Goal: Navigation & Orientation: Understand site structure

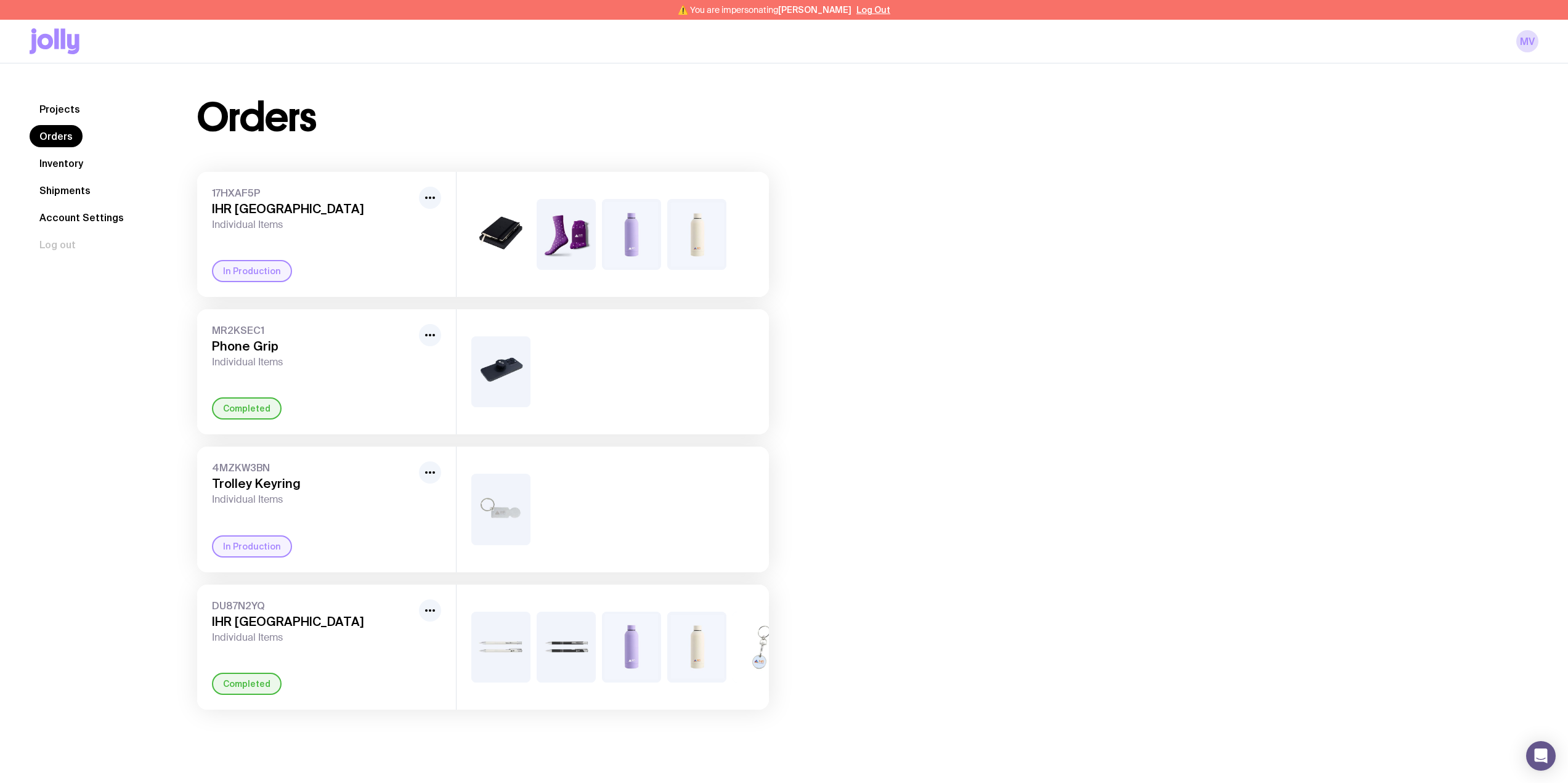
click at [59, 164] on link "Inventory" at bounding box center [61, 164] width 63 height 22
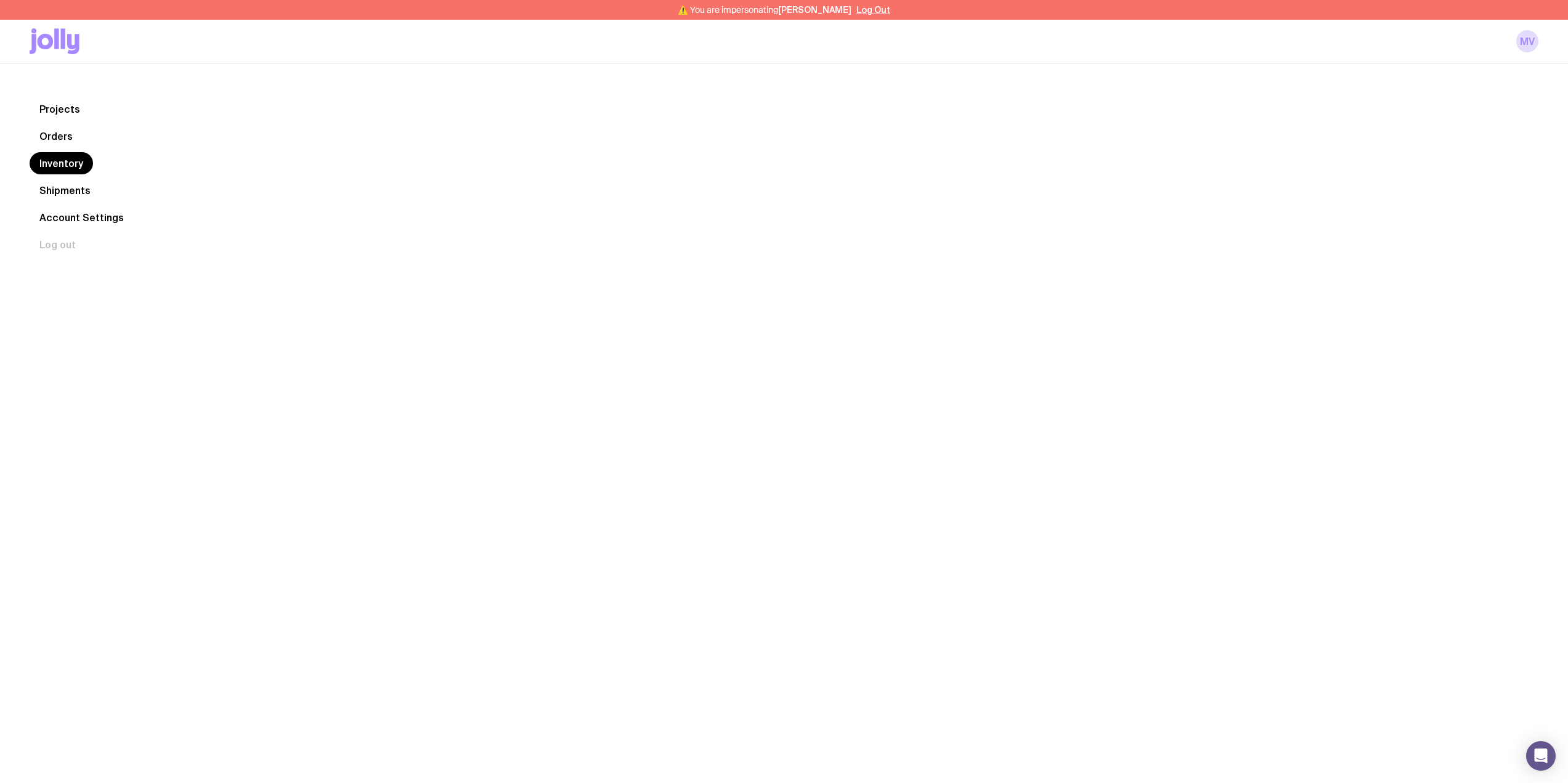
click at [51, 129] on link "Orders" at bounding box center [56, 137] width 53 height 22
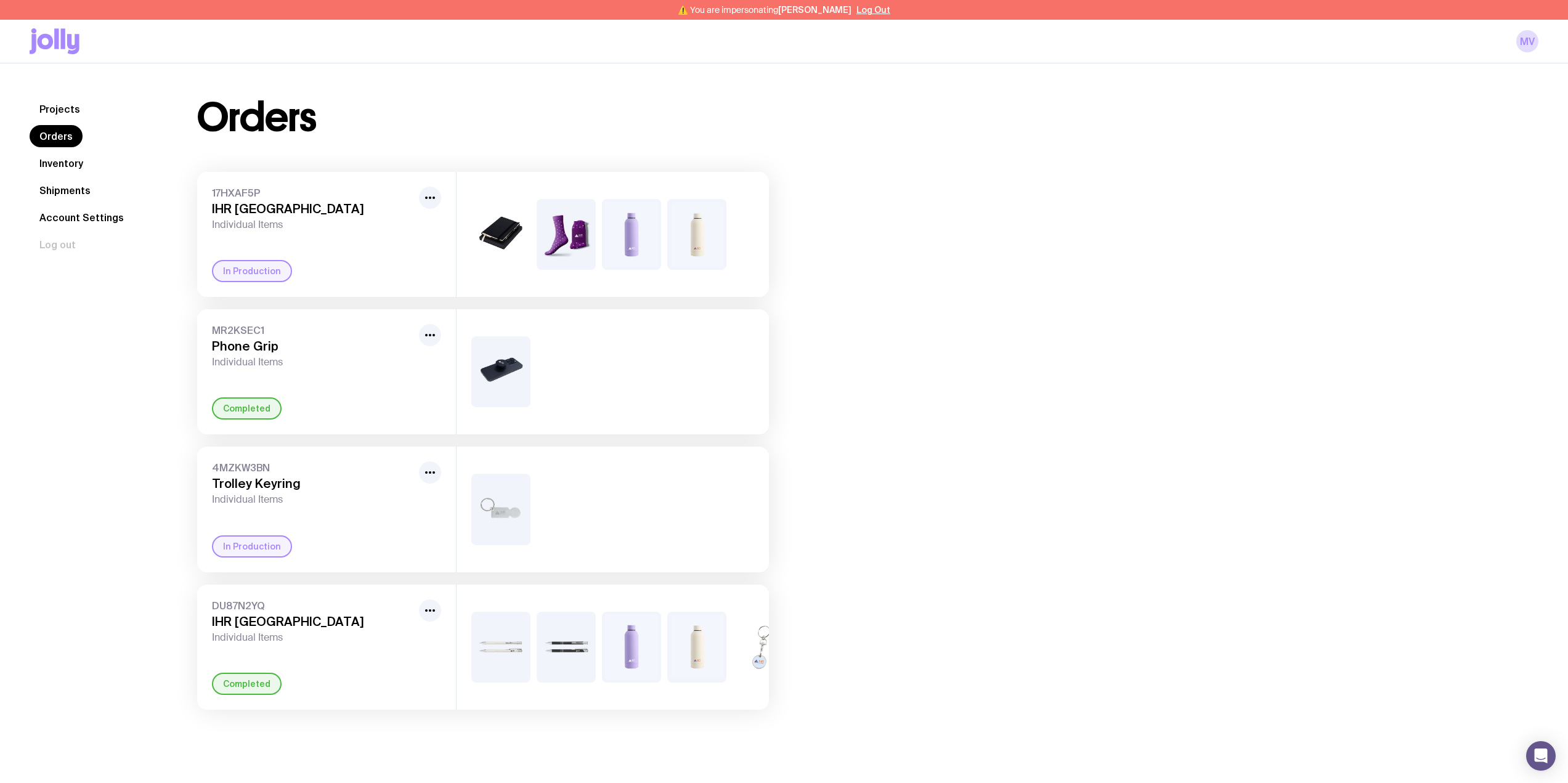
click at [69, 166] on link "Inventory" at bounding box center [61, 164] width 63 height 22
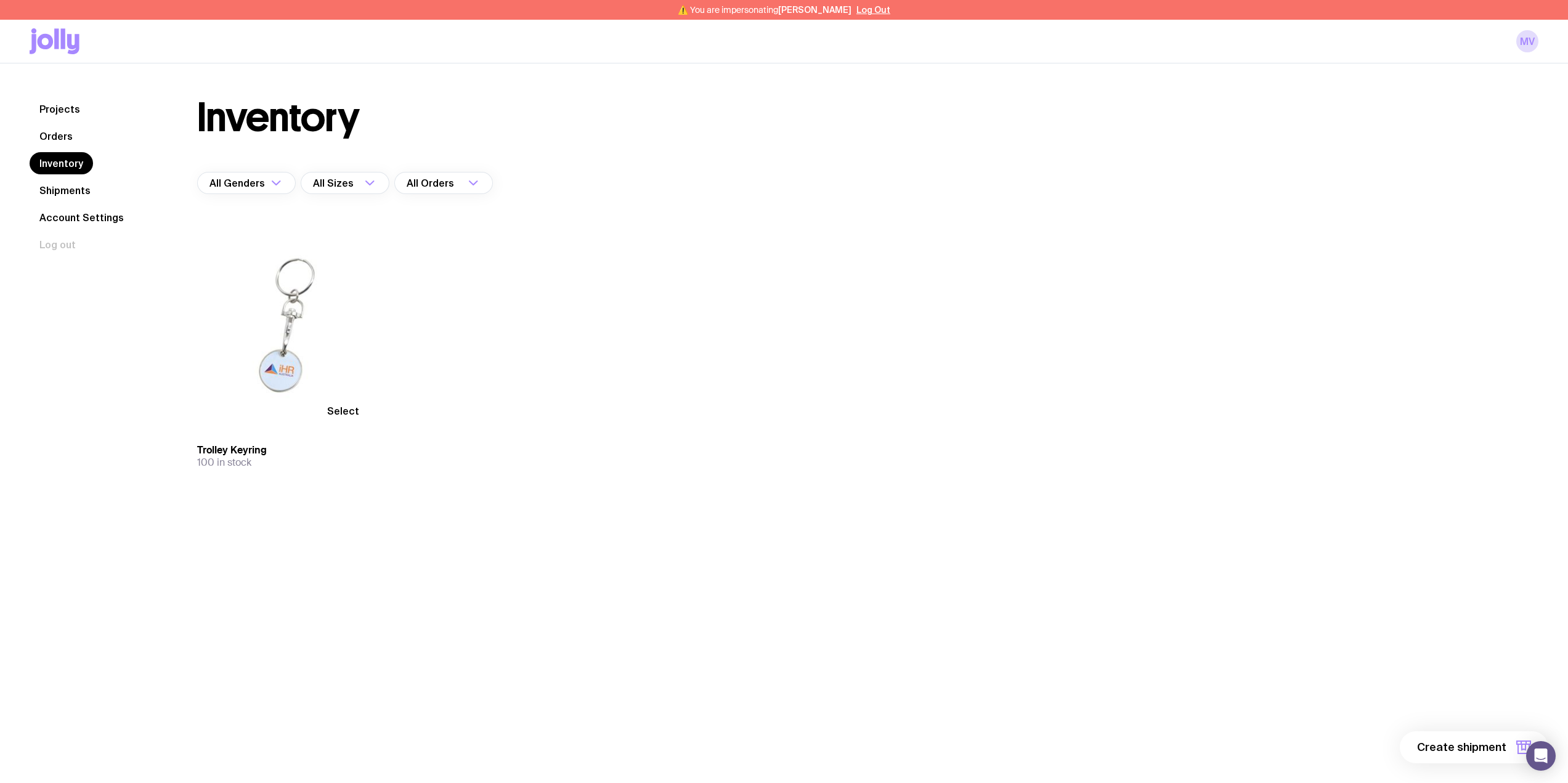
click at [69, 189] on link "Shipments" at bounding box center [65, 191] width 71 height 22
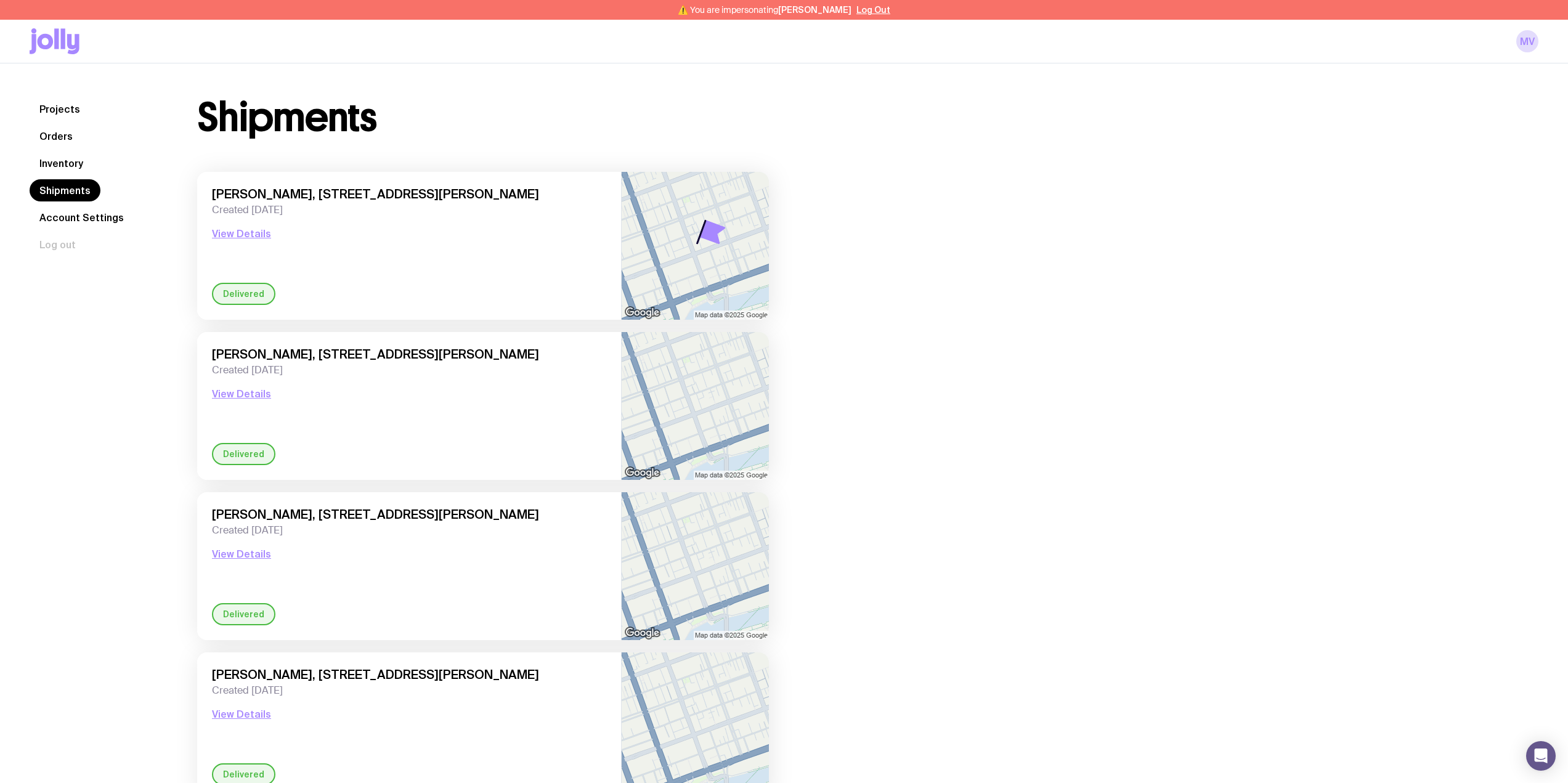
click at [77, 217] on link "Account Settings" at bounding box center [82, 218] width 104 height 22
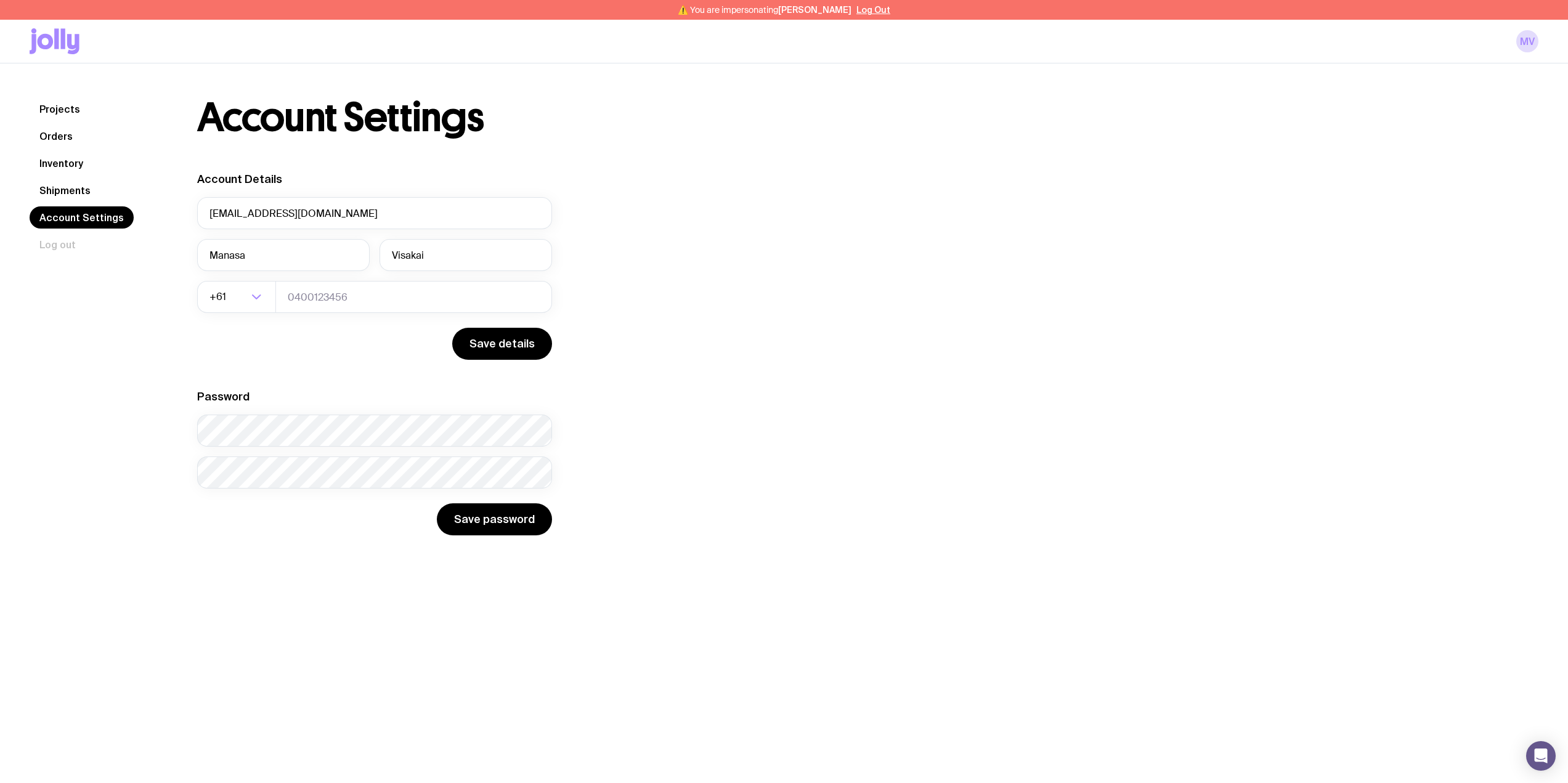
click at [67, 164] on link "Inventory" at bounding box center [61, 164] width 63 height 22
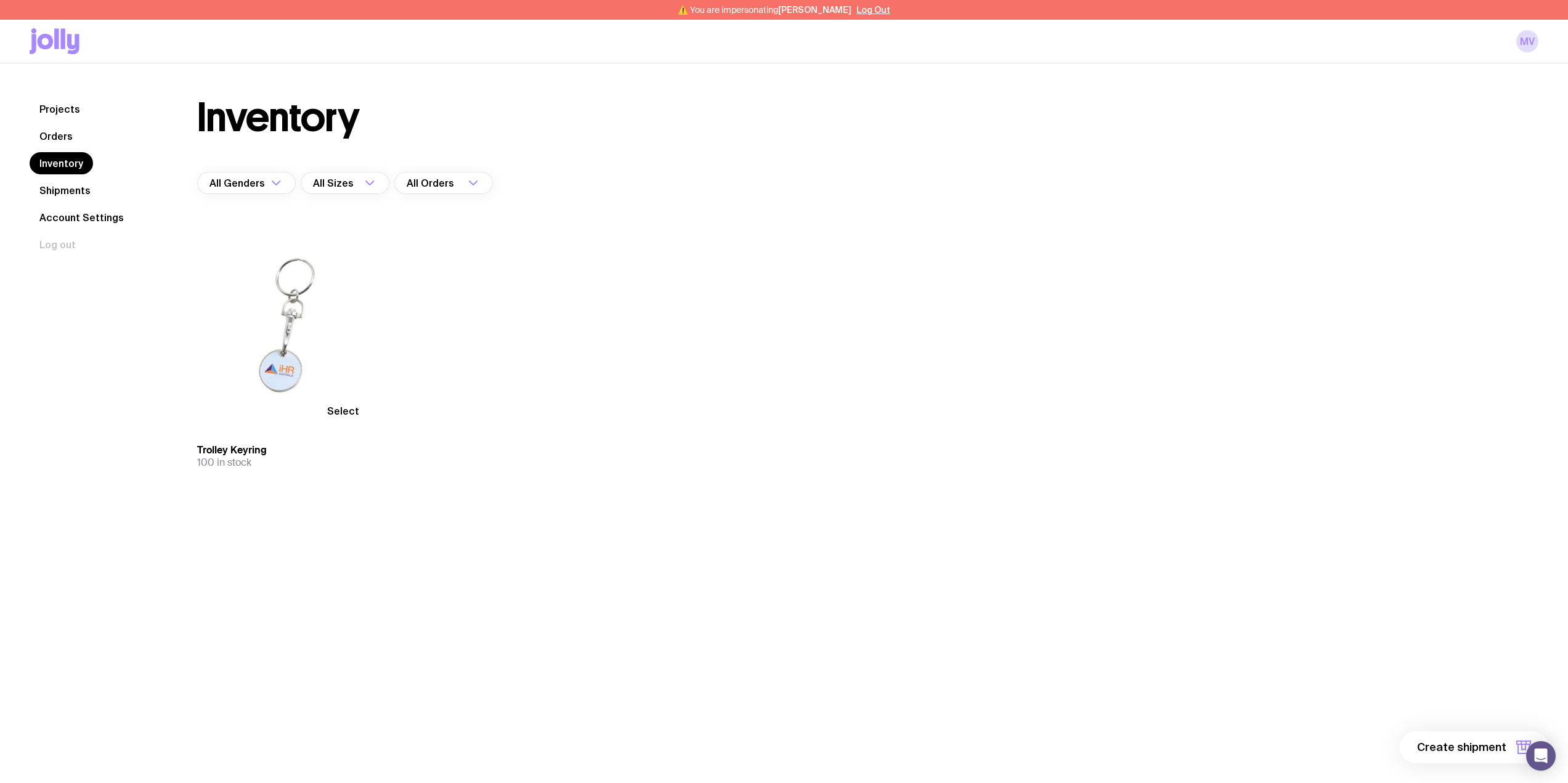
click at [61, 105] on link "Projects" at bounding box center [59, 109] width 60 height 22
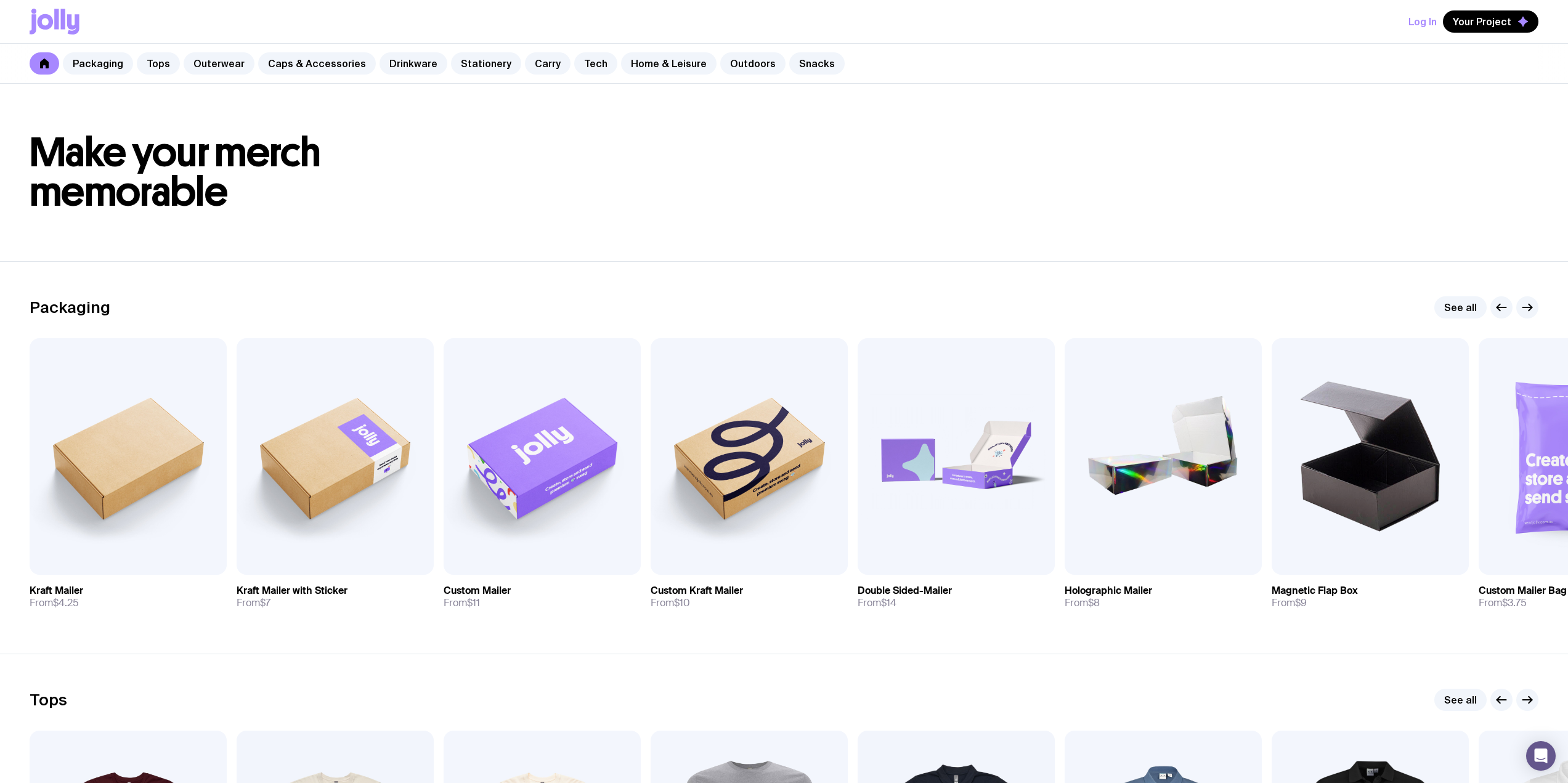
click at [816, 172] on h1 "Make your merch memorable" at bounding box center [784, 172] width 1509 height 79
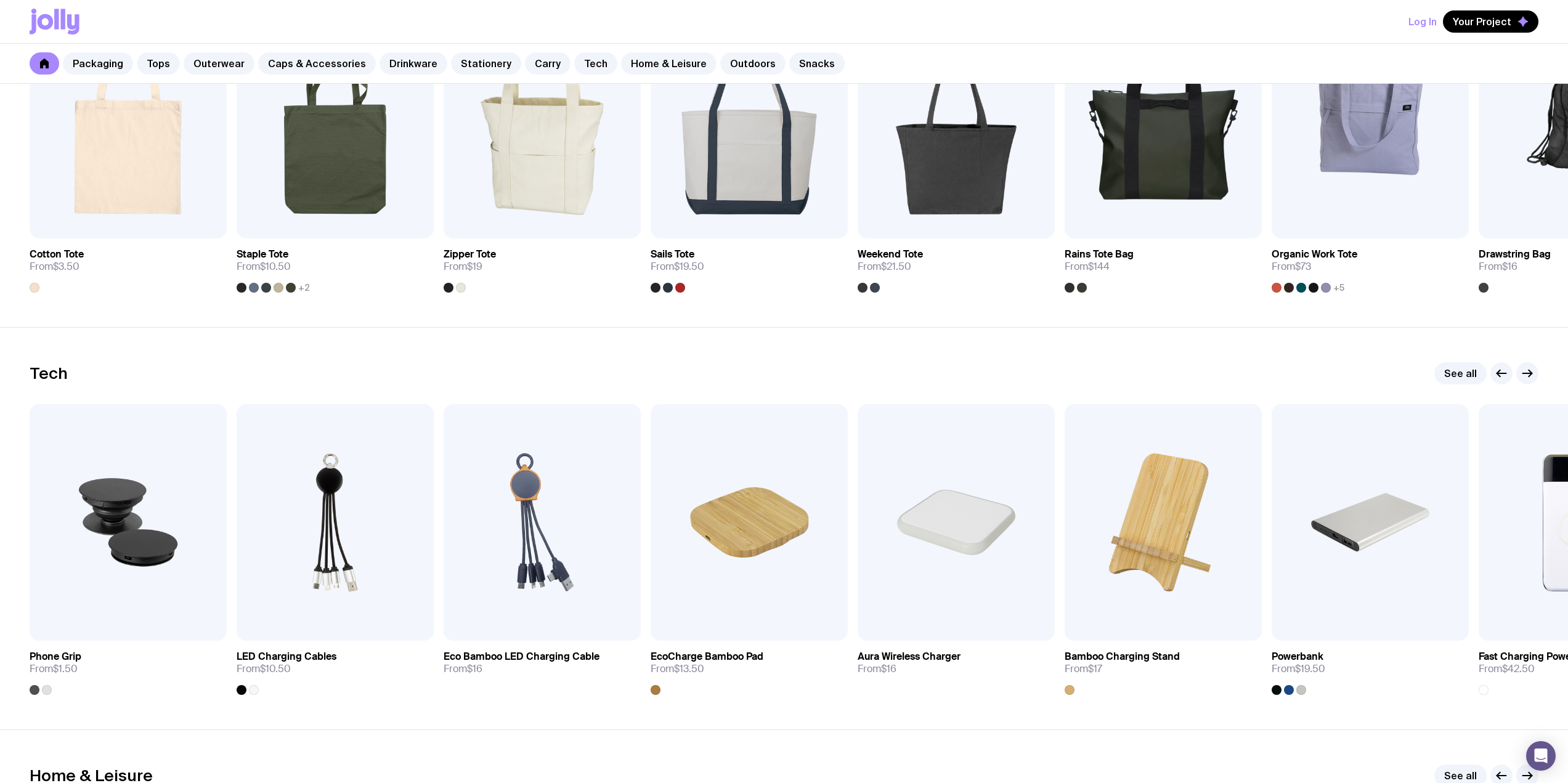
scroll to position [4031, 0]
